Goal: Find specific page/section: Find specific page/section

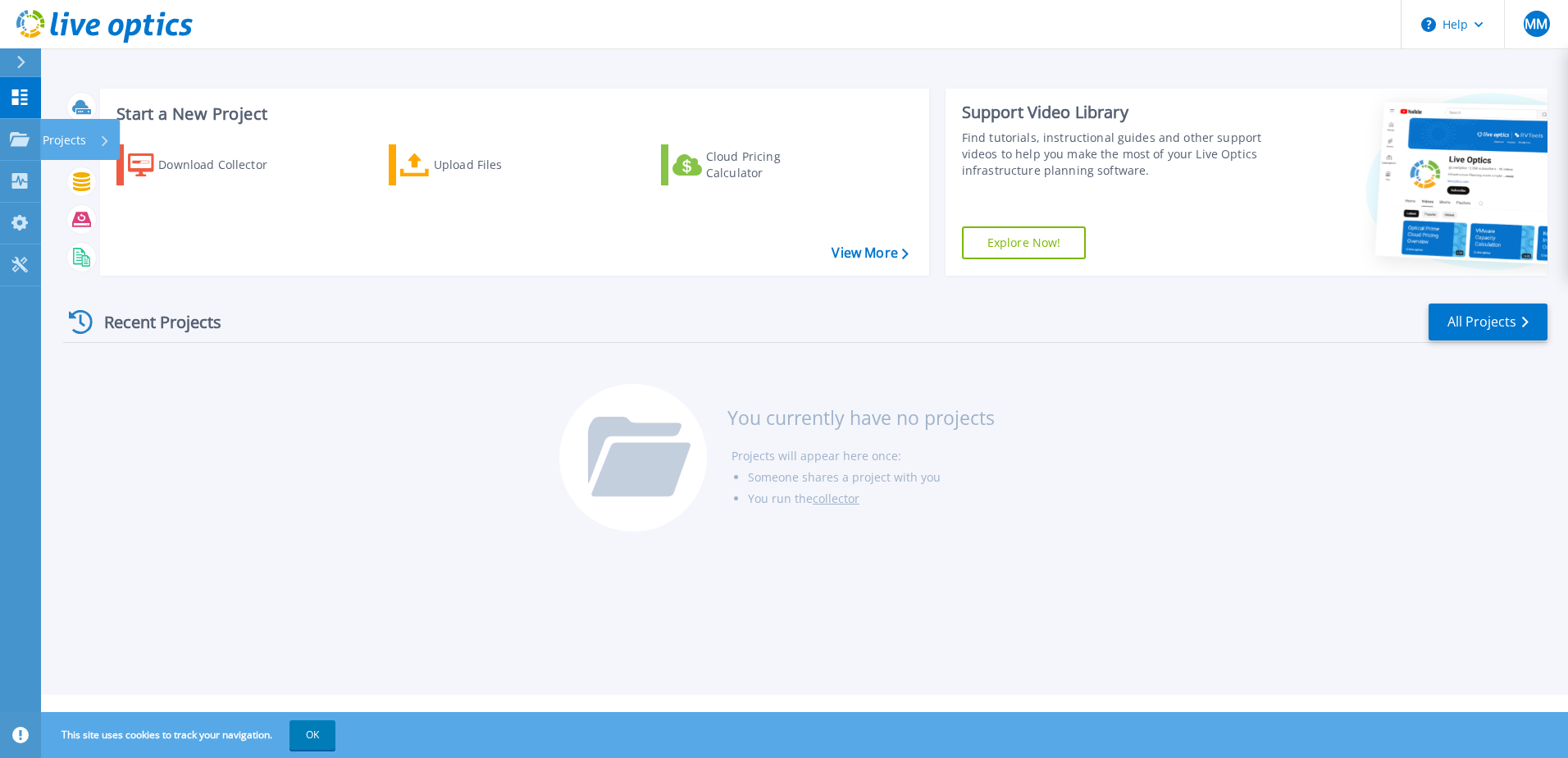
click at [18, 94] on icon at bounding box center [20, 97] width 16 height 16
click at [877, 253] on link "View More" at bounding box center [869, 254] width 76 height 16
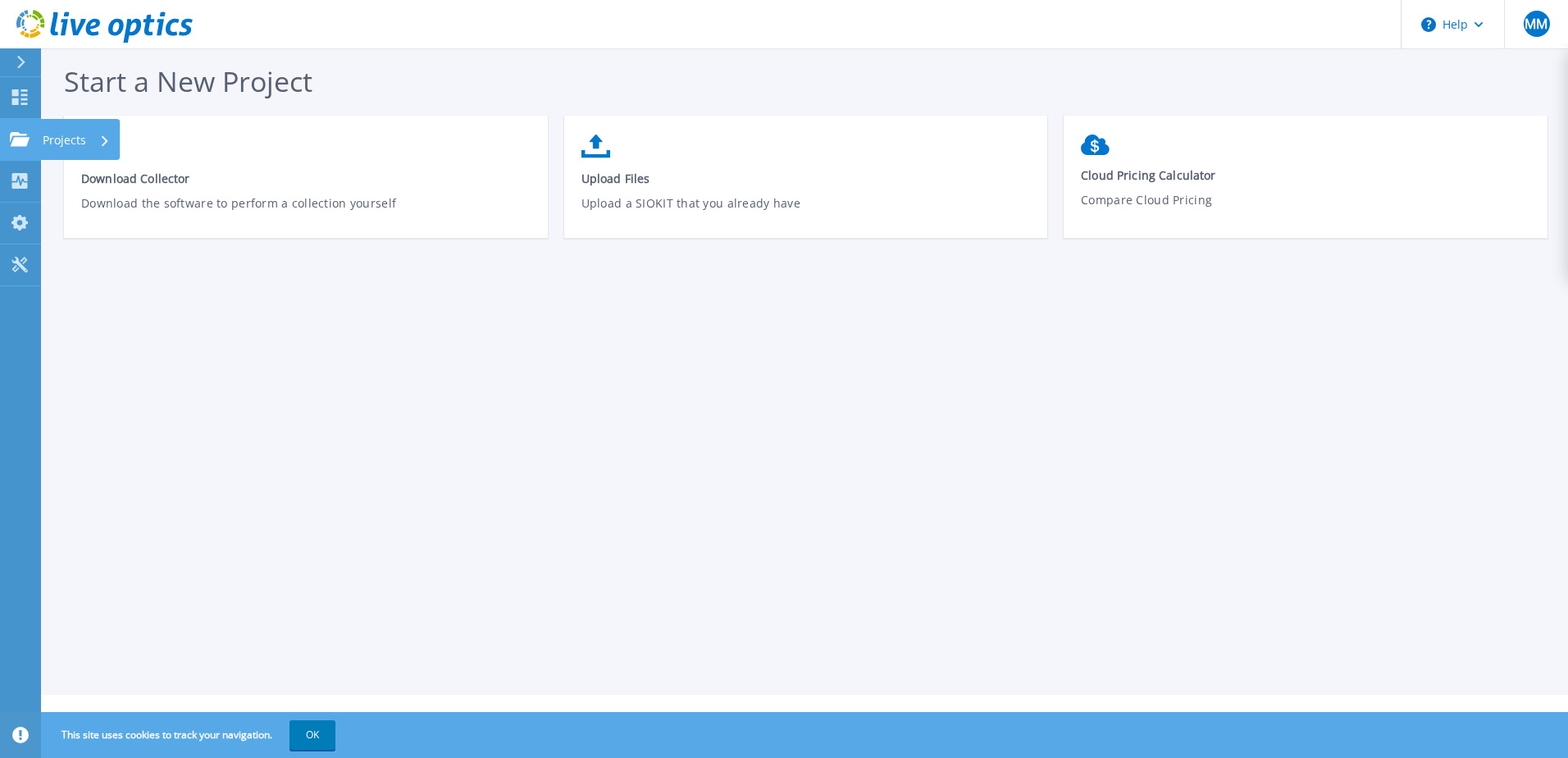
click at [45, 144] on p "Projects" at bounding box center [65, 140] width 44 height 43
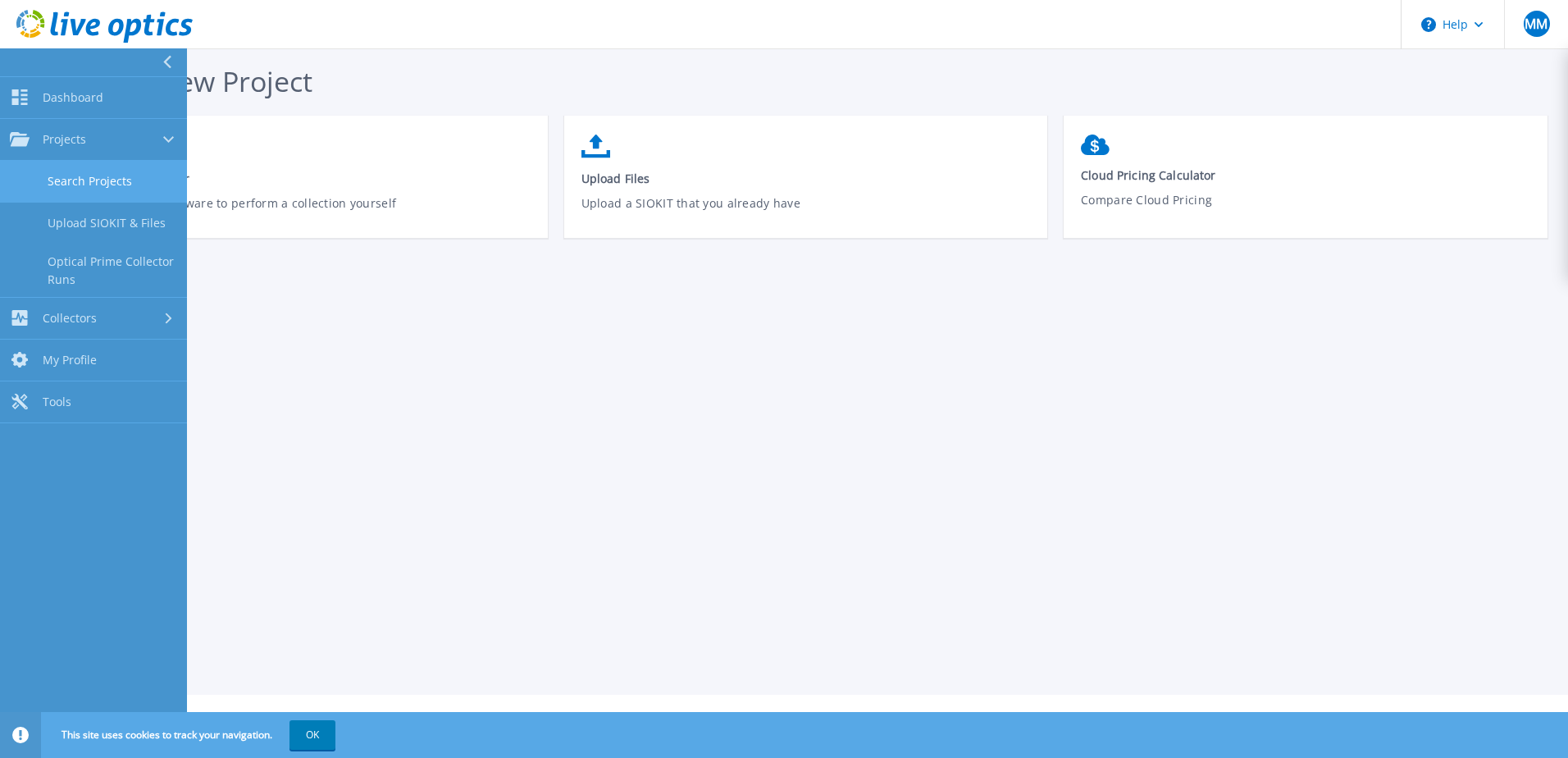
click at [88, 188] on link "Search Projects" at bounding box center [94, 182] width 187 height 42
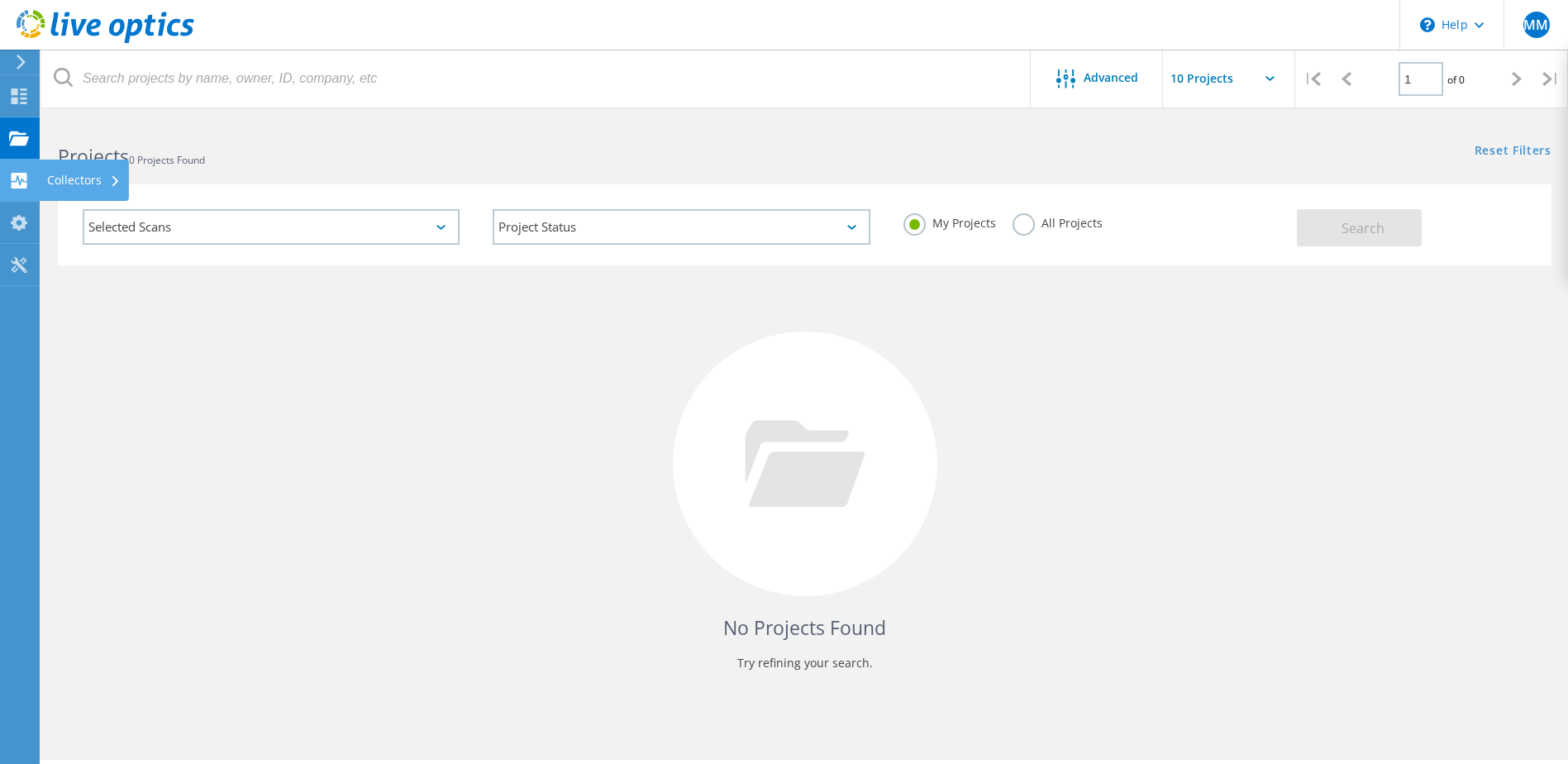
click at [47, 175] on div "Collectors" at bounding box center [84, 180] width 74 height 11
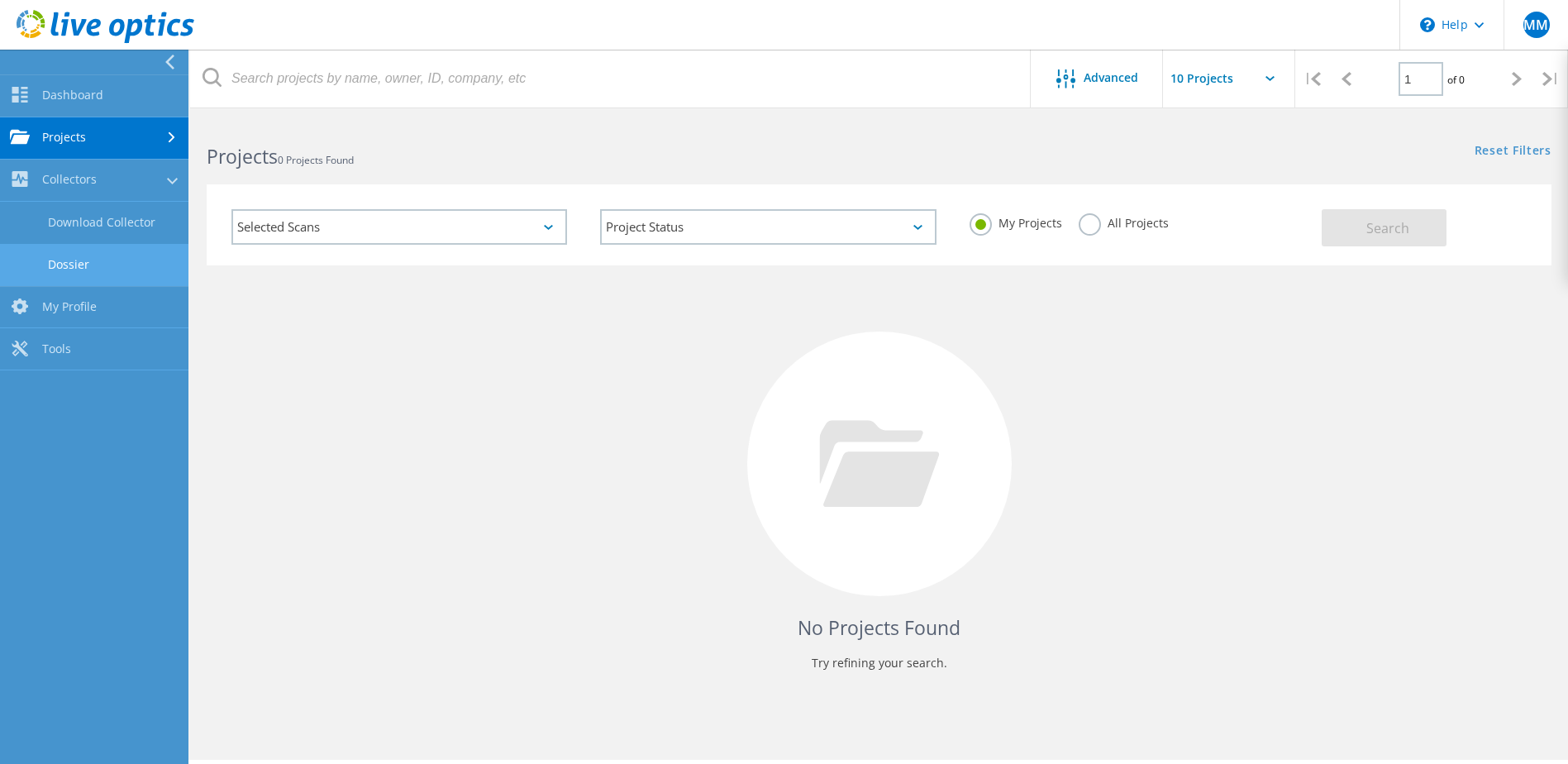
click at [102, 268] on link "Dossier" at bounding box center [94, 265] width 189 height 42
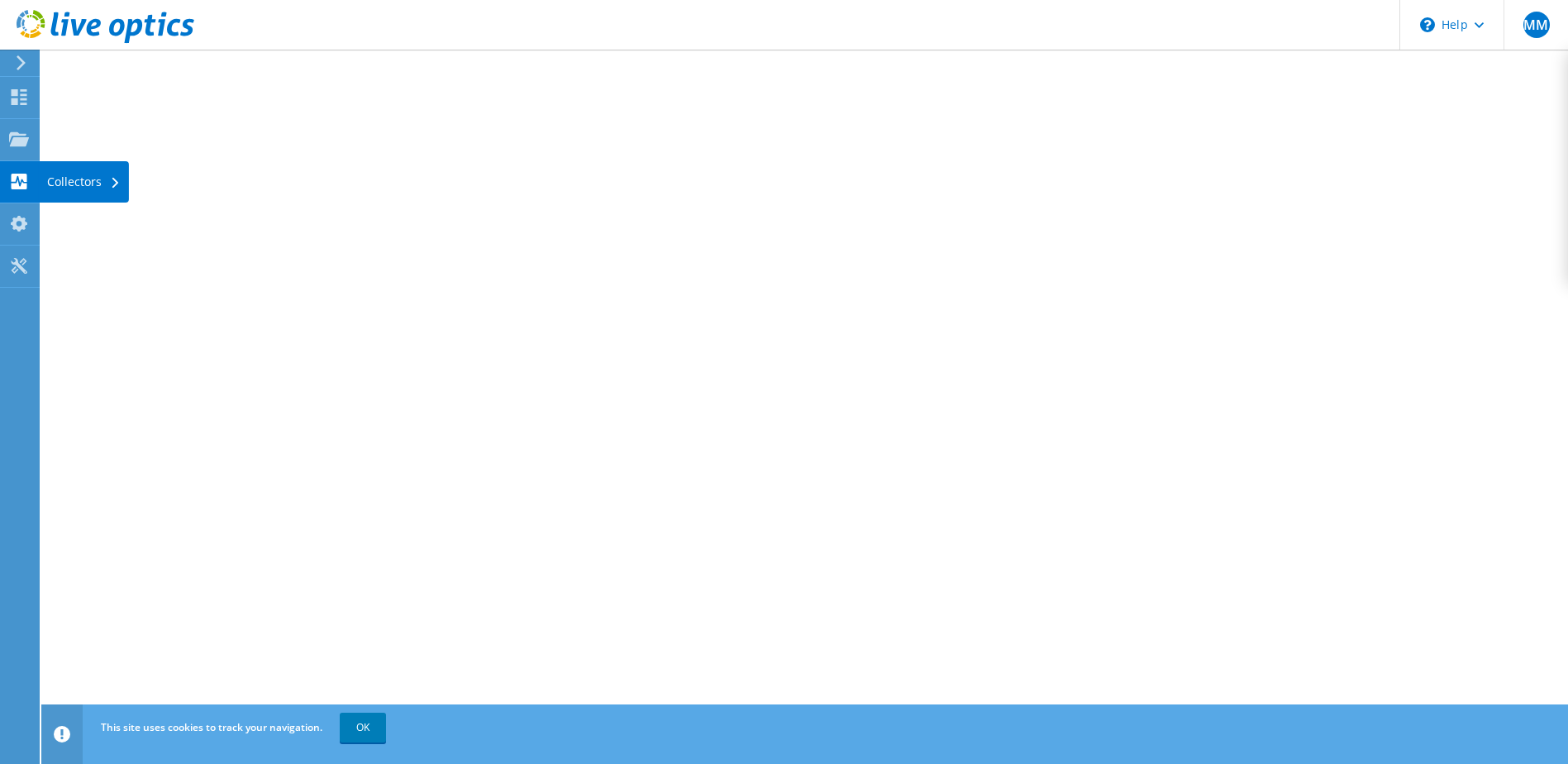
click at [66, 170] on div "Collectors" at bounding box center [84, 182] width 90 height 41
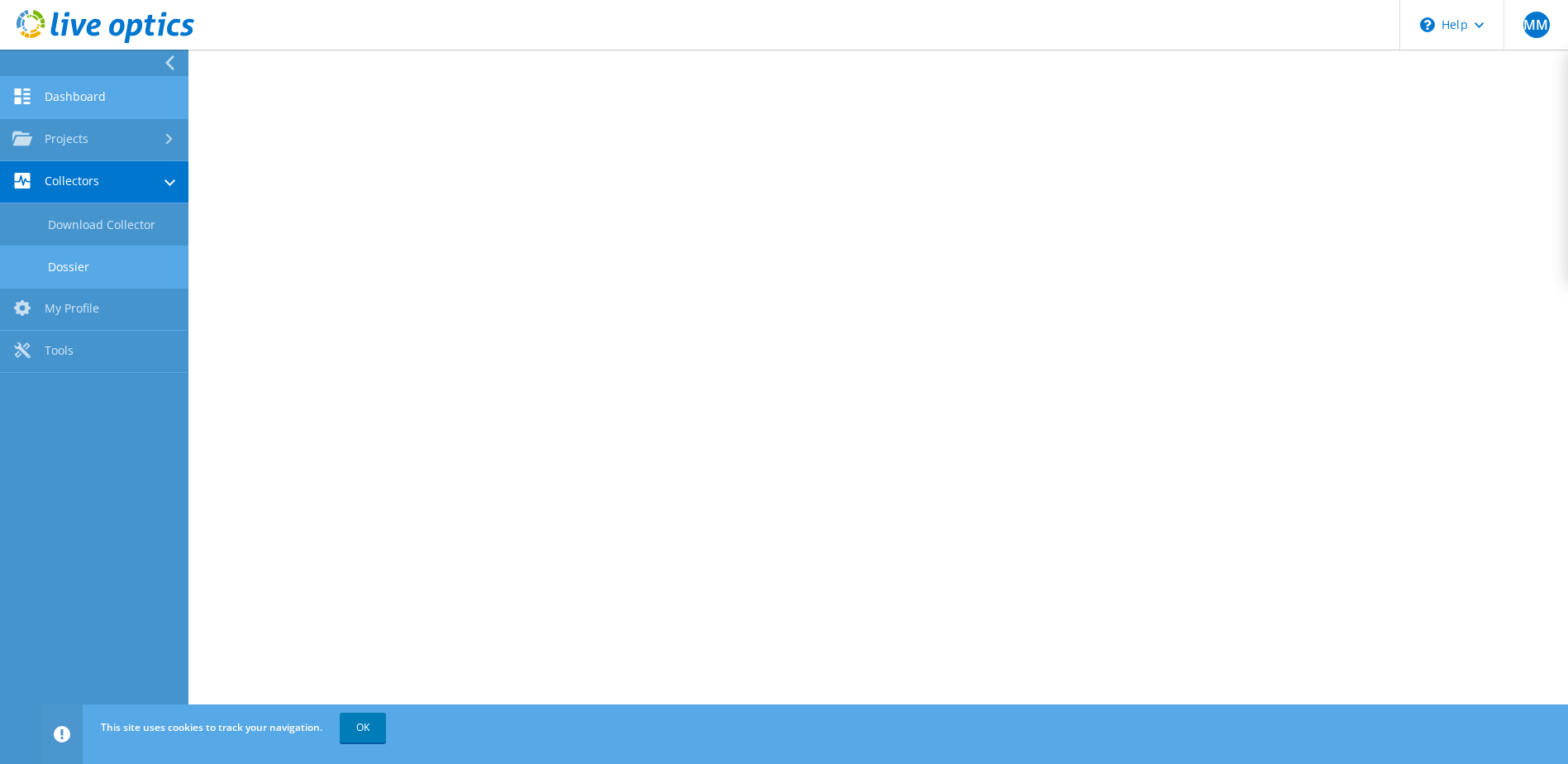
click at [72, 108] on link "Dashboard" at bounding box center [94, 98] width 189 height 42
